Goal: Communication & Community: Ask a question

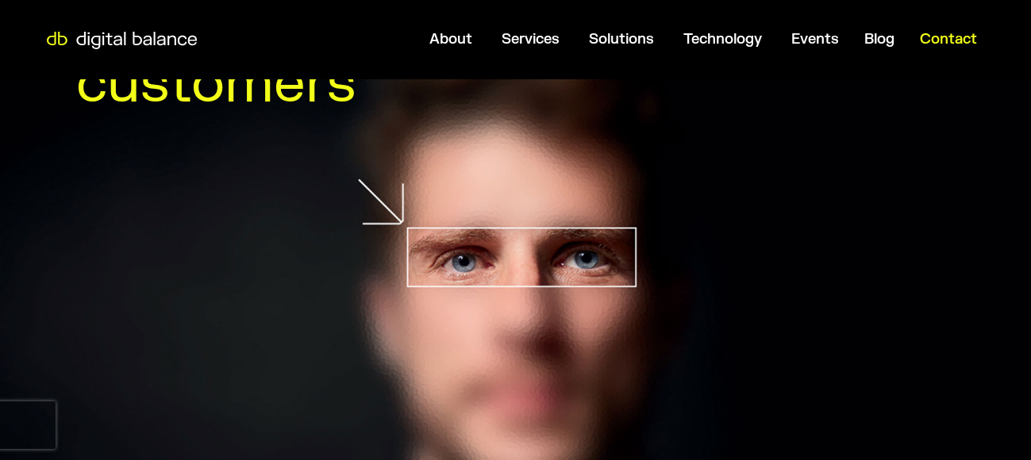
scroll to position [79, 0]
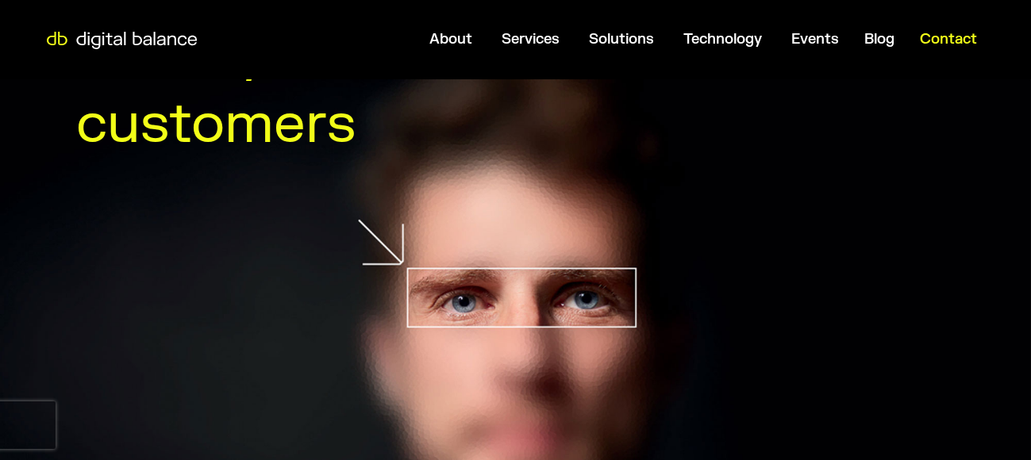
click at [944, 42] on span "Contact" at bounding box center [948, 39] width 57 height 18
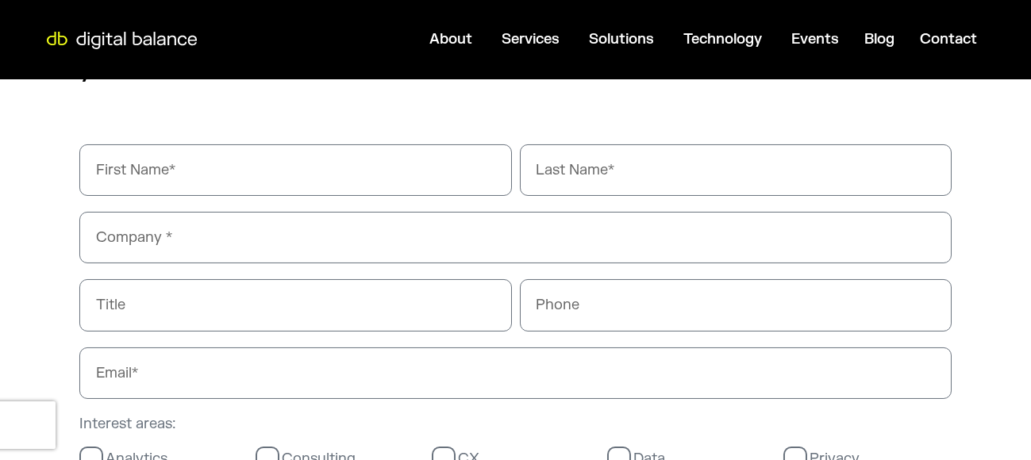
scroll to position [1032, 0]
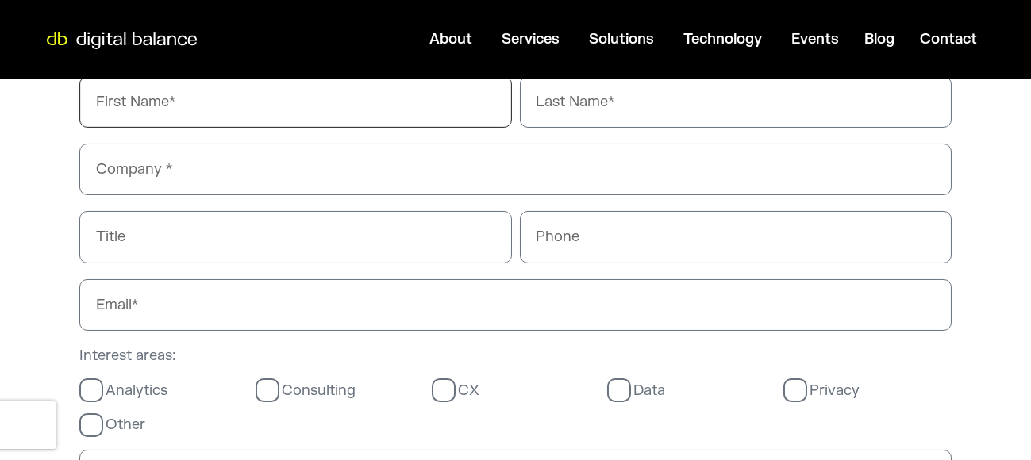
click at [298, 97] on input "First Name" at bounding box center [295, 102] width 433 height 52
type input "[PERSON_NAME]"
type input "Webgrity"
type input "03340073326"
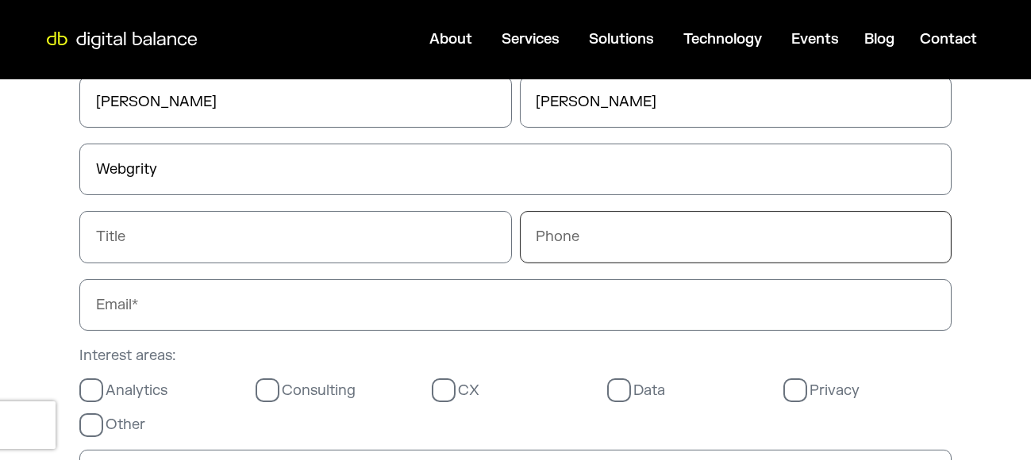
type input "[PERSON_NAME][EMAIL_ADDRESS][DOMAIN_NAME]"
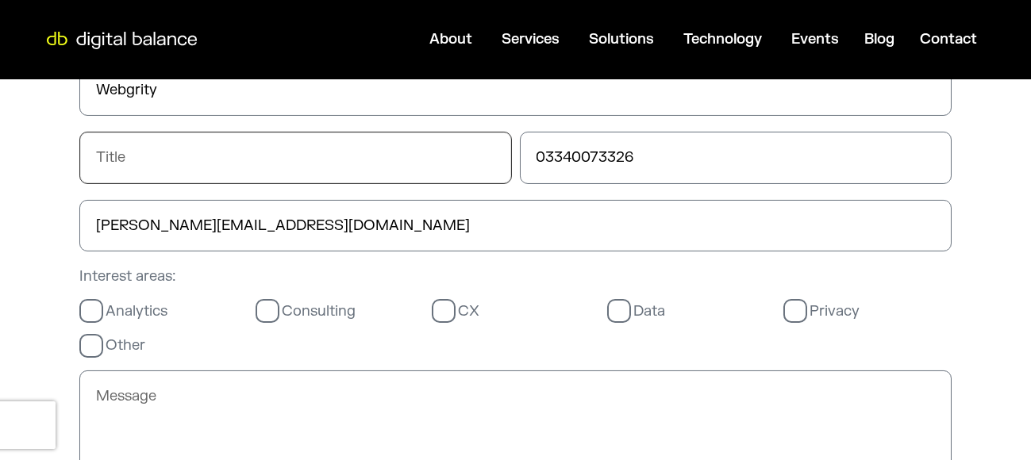
click at [233, 160] on input "Title" at bounding box center [295, 158] width 433 height 52
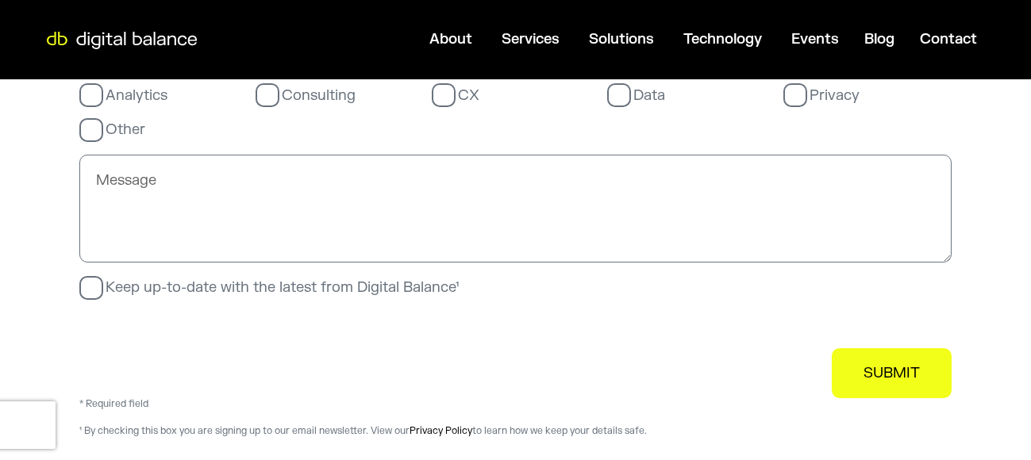
scroll to position [1349, 0]
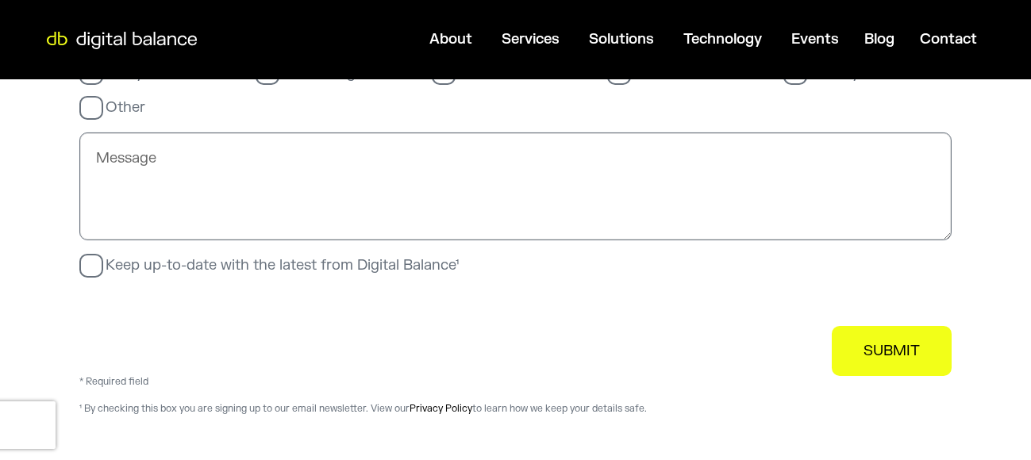
click at [188, 198] on textarea "Message" at bounding box center [515, 187] width 872 height 108
paste textarea "25 Hours Design and Development"
type textarea "25 Hours Design and Development"
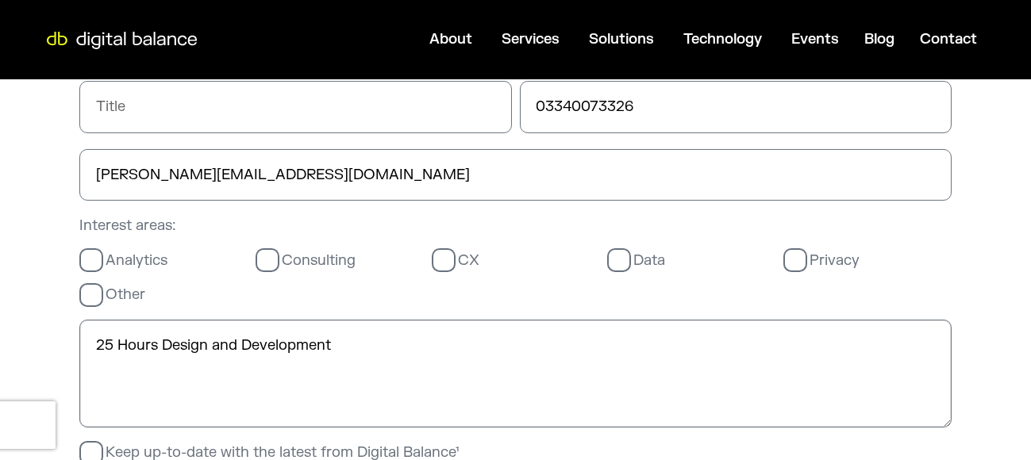
scroll to position [1190, 0]
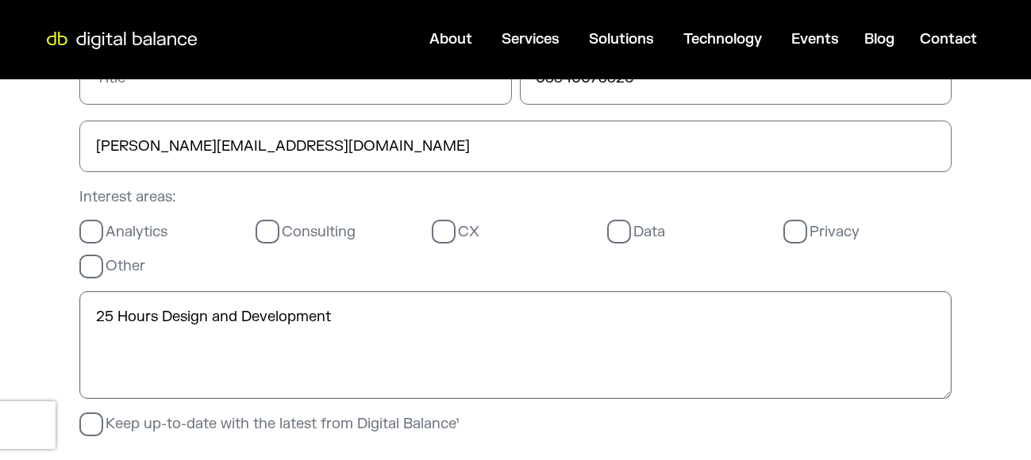
click at [414, 331] on textarea "25 Hours Design and Development" at bounding box center [515, 345] width 872 height 108
click at [413, 330] on textarea "25 Hours Design and Development" at bounding box center [515, 345] width 872 height 108
type input "25 Hours Design and Development"
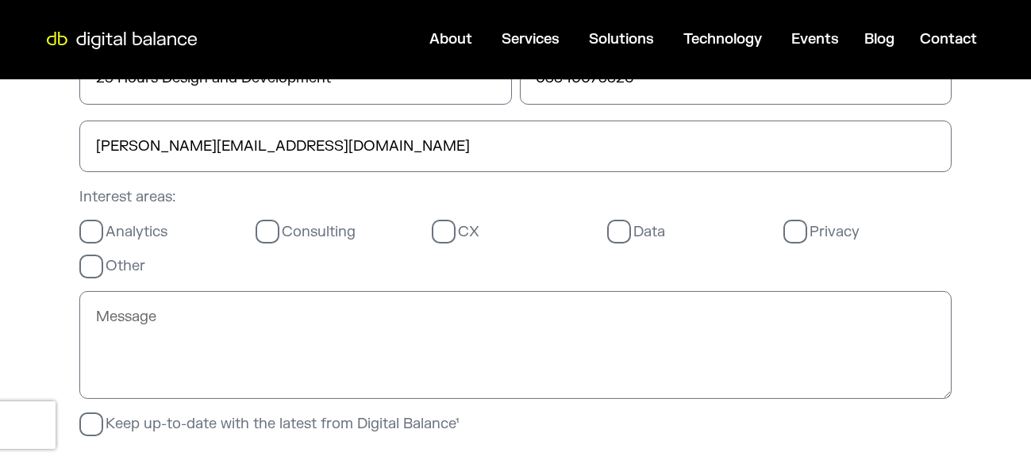
click at [85, 233] on label "Analytics" at bounding box center [123, 232] width 88 height 18
click at [0, 0] on input "Analytics" at bounding box center [0, 0] width 0 height 0
click at [146, 337] on textarea "Message" at bounding box center [515, 345] width 872 height 108
click at [121, 356] on textarea "Message" at bounding box center [515, 345] width 872 height 108
paste textarea "Hello, We are offering 25 Hours of no obligation FREE Trial of web designing an…"
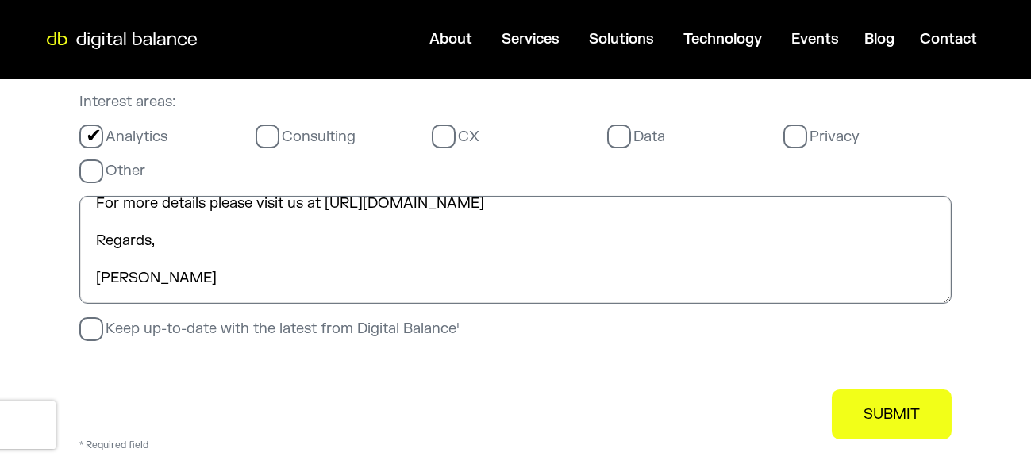
scroll to position [1429, 0]
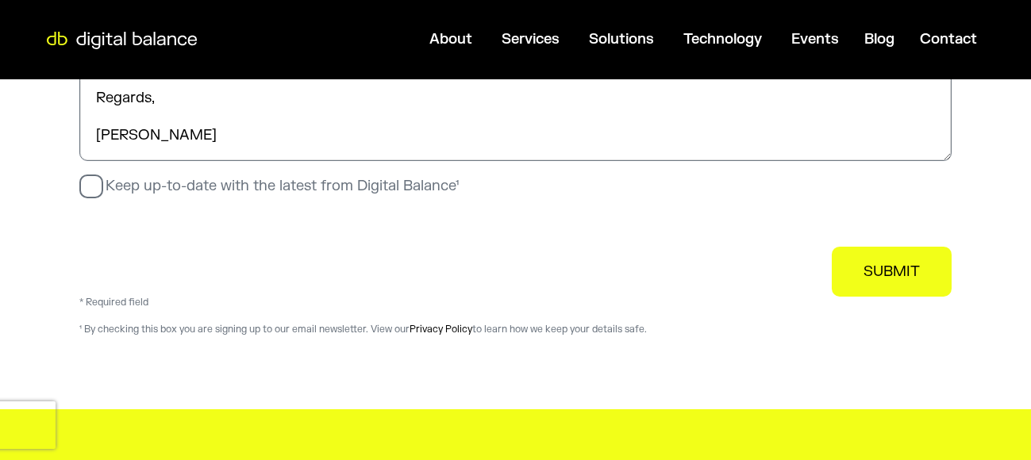
type textarea "Hello, We are offering 25 Hours of no obligation FREE Trial of web designing an…"
click at [95, 195] on label "Keep up-to-date with the latest from Digital Balance¹" at bounding box center [268, 186] width 379 height 18
click at [0, 0] on input "Keep up-to-date with the latest from Digital Balance¹" at bounding box center [0, 0] width 0 height 0
click at [893, 268] on span "SUBMIT" at bounding box center [891, 272] width 56 height 18
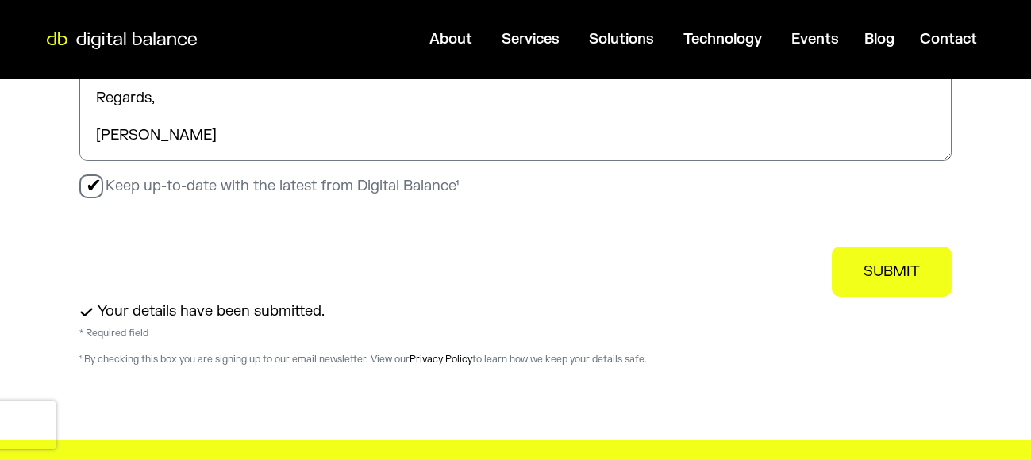
scroll to position [0, 0]
